Goal: Task Accomplishment & Management: Manage account settings

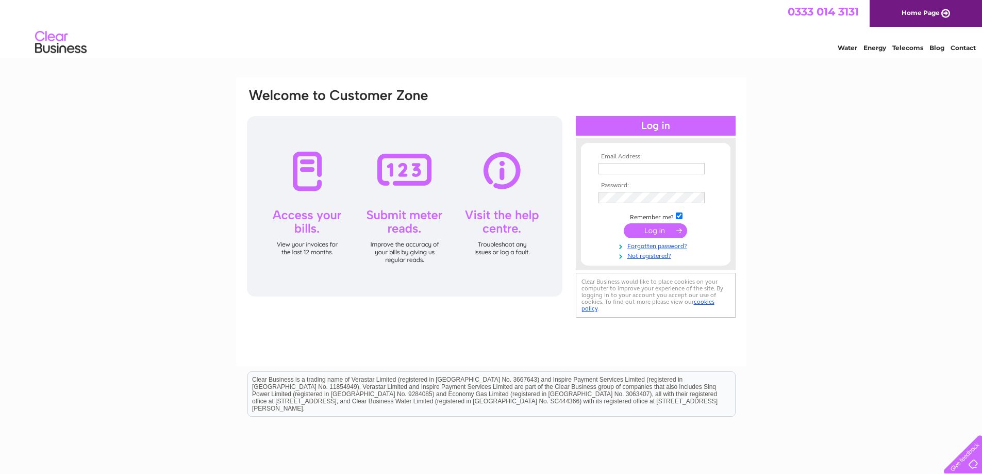
type input "[EMAIL_ADDRESS][PERSON_NAME][DOMAIN_NAME]"
click at [655, 230] on input "submit" at bounding box center [655, 230] width 63 height 14
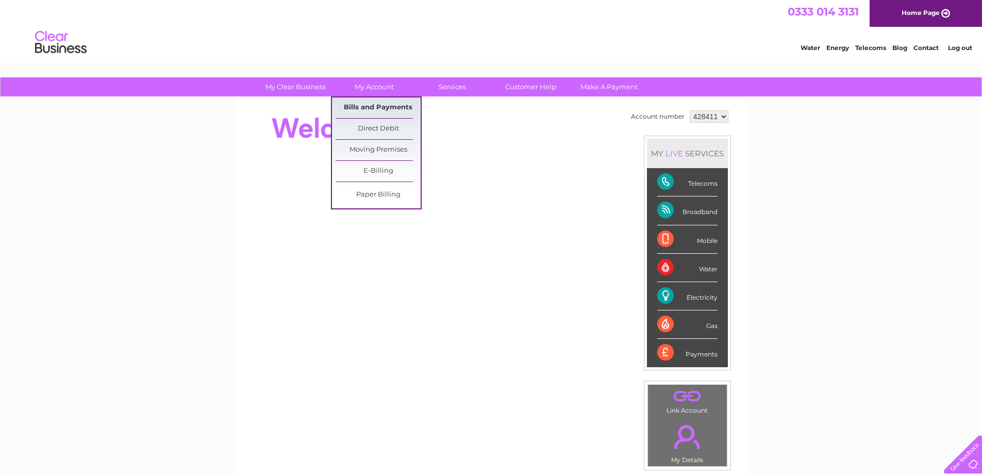
click at [378, 106] on link "Bills and Payments" at bounding box center [378, 107] width 85 height 21
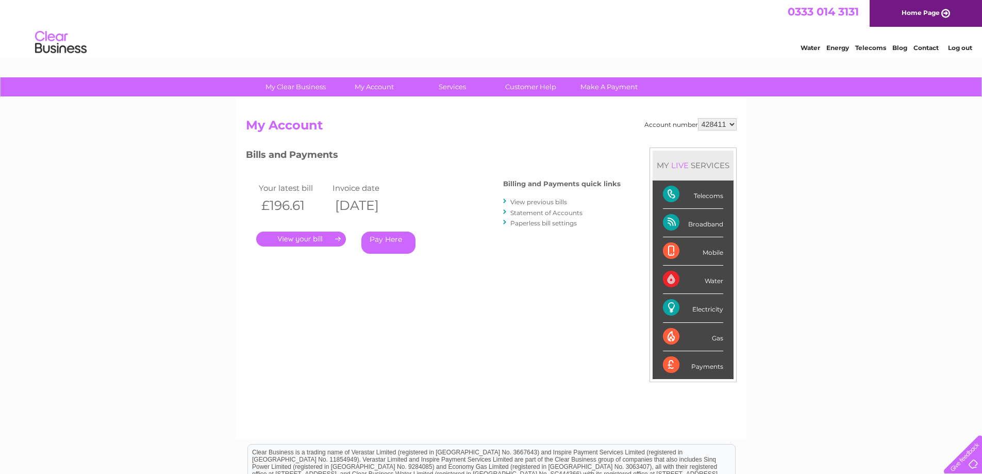
click at [308, 238] on link "." at bounding box center [301, 238] width 90 height 15
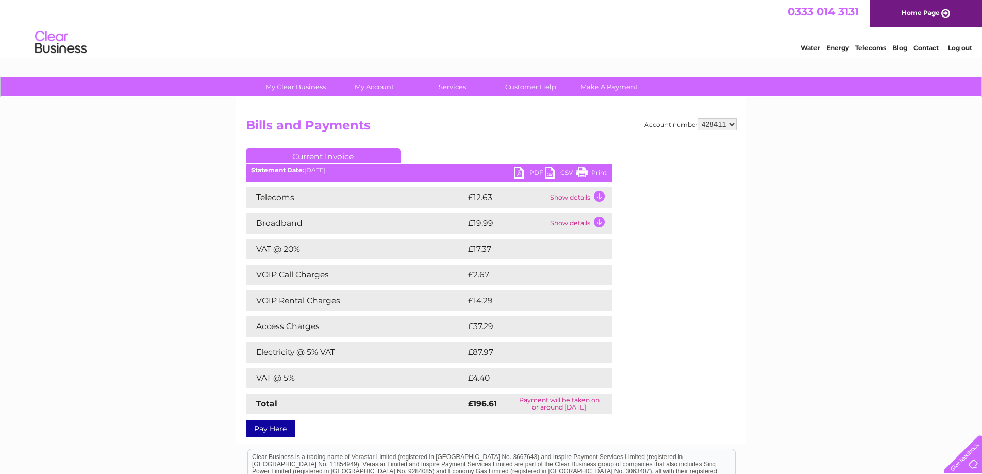
click at [521, 170] on link "PDF" at bounding box center [529, 174] width 31 height 15
